Goal: Transaction & Acquisition: Purchase product/service

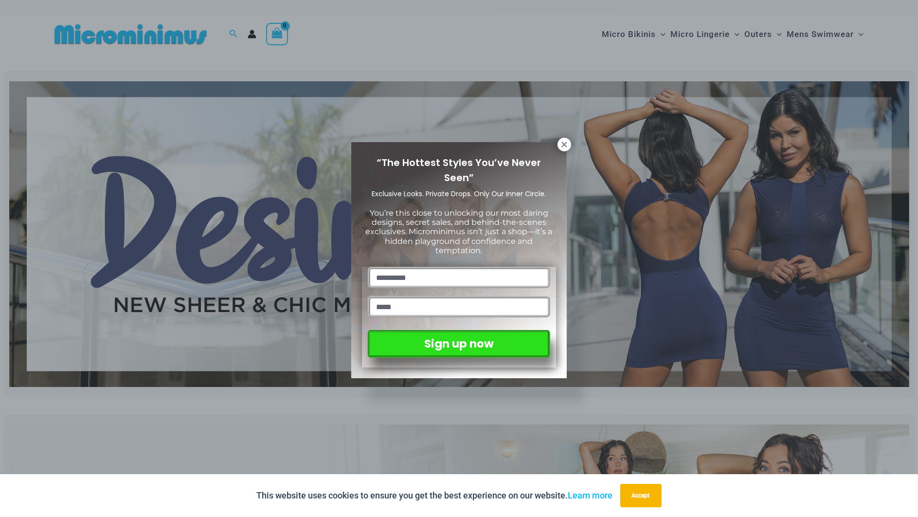
drag, startPoint x: 914, startPoint y: 63, endPoint x: 913, endPoint y: 32, distance: 30.7
click at [564, 146] on icon at bounding box center [564, 144] width 9 height 9
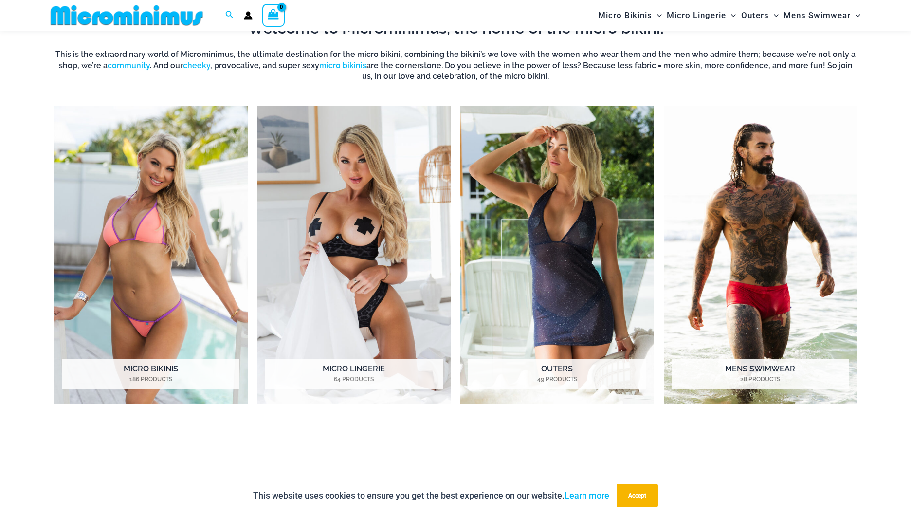
scroll to position [800, 0]
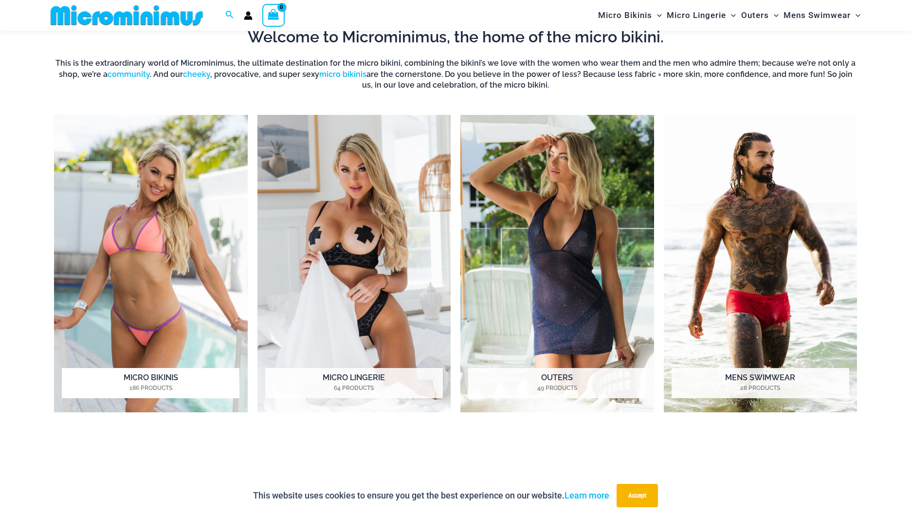
click at [125, 236] on img "Visit product category Micro Bikinis" at bounding box center [151, 263] width 194 height 297
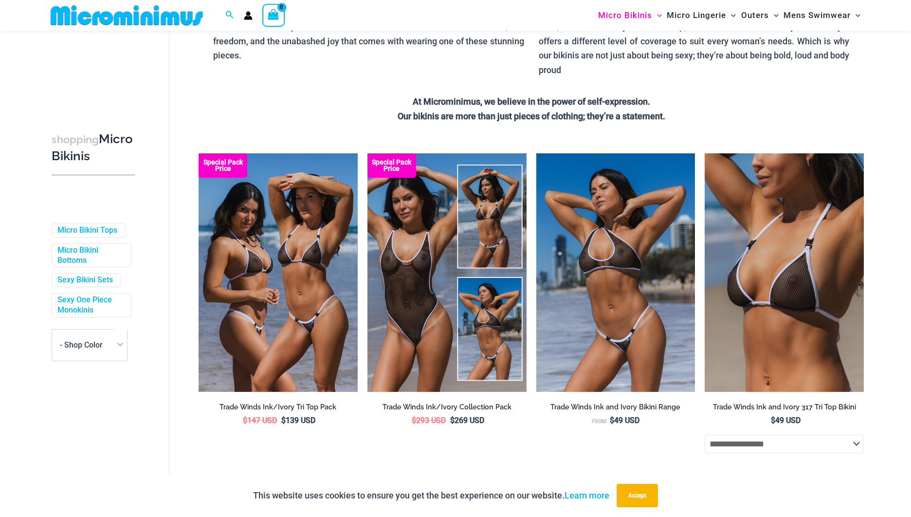
scroll to position [186, 0]
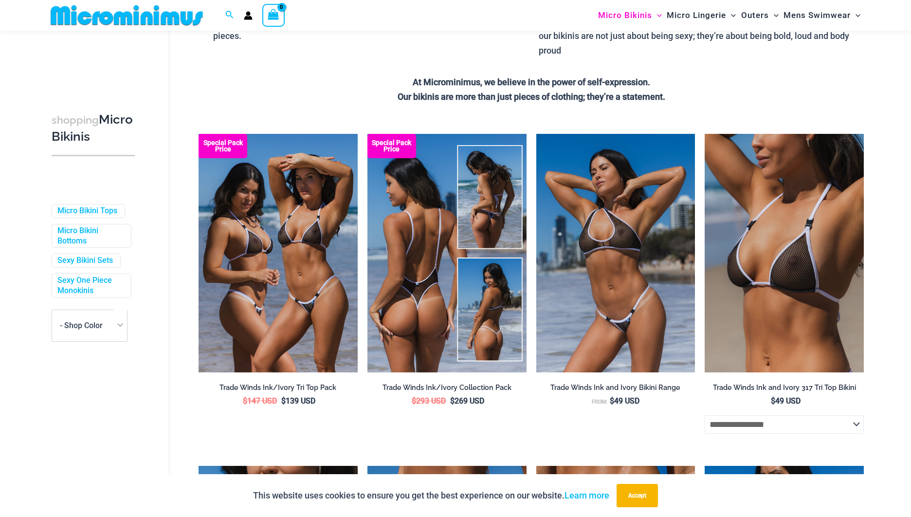
click at [396, 262] on img at bounding box center [446, 253] width 159 height 238
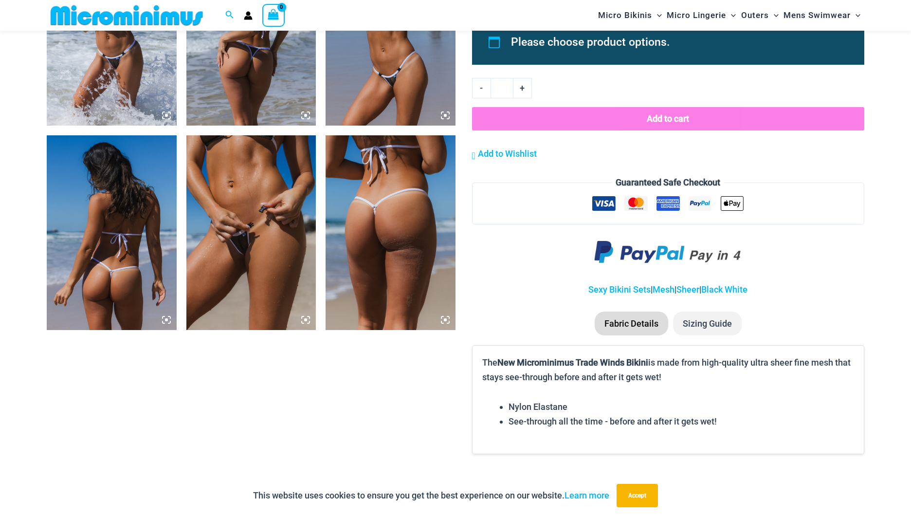
scroll to position [1413, 0]
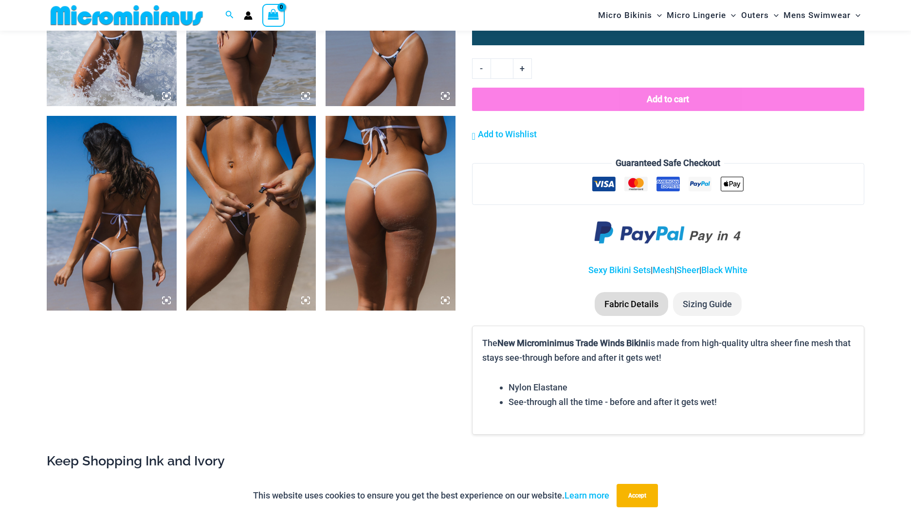
click at [256, 252] on img at bounding box center [251, 213] width 130 height 195
